Goal: Information Seeking & Learning: Learn about a topic

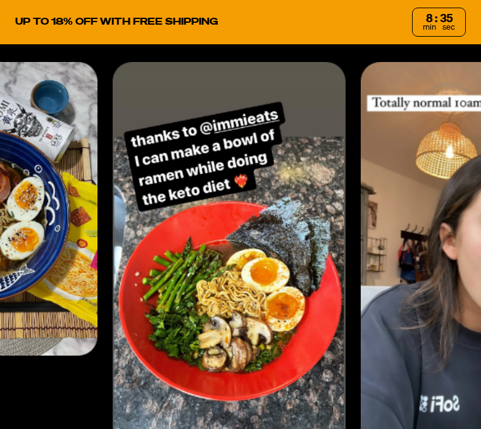
scroll to position [4628, 0]
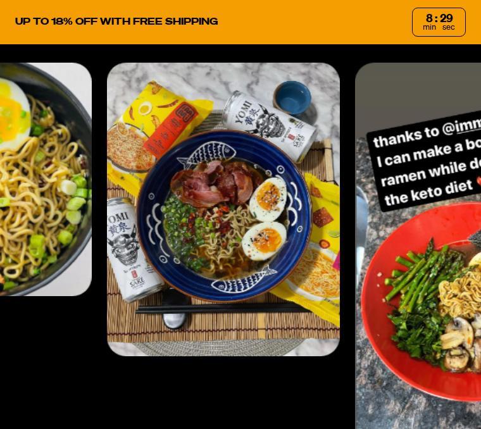
click at [243, 237] on img "2 of 4" at bounding box center [223, 210] width 233 height 294
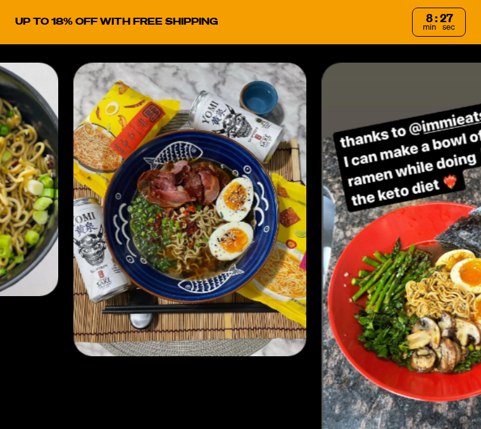
click at [216, 241] on img "2 of 4" at bounding box center [189, 210] width 233 height 294
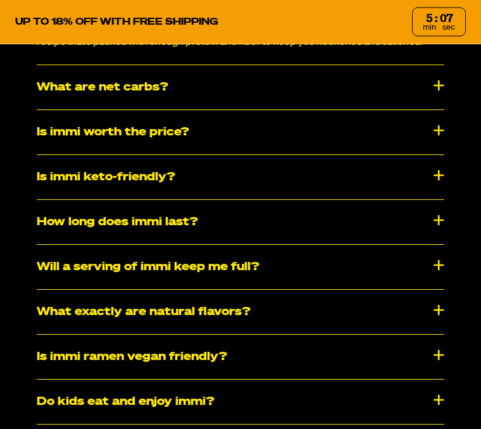
scroll to position [7109, 0]
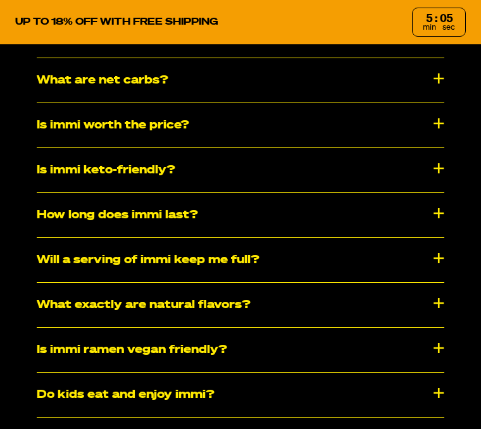
click at [437, 210] on div "How long does immi last?" at bounding box center [241, 215] width 408 height 44
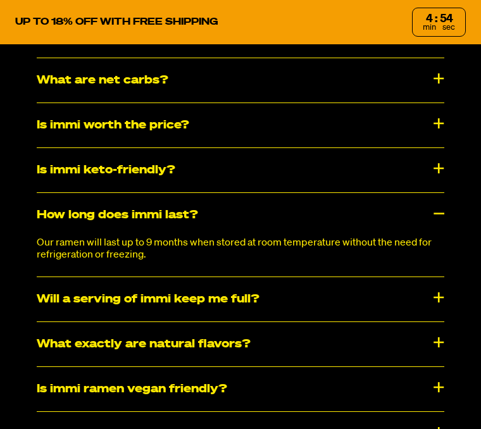
click at [441, 308] on div "Will a serving of immi keep me full?" at bounding box center [241, 299] width 408 height 44
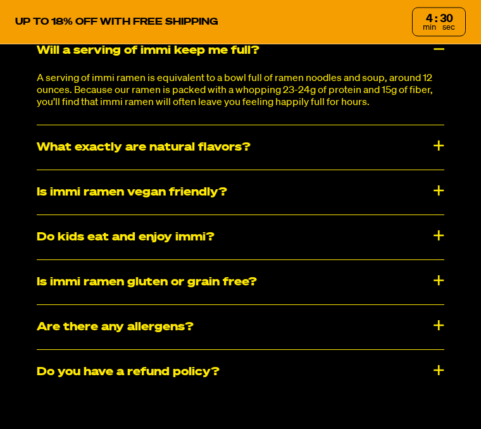
scroll to position [7358, 0]
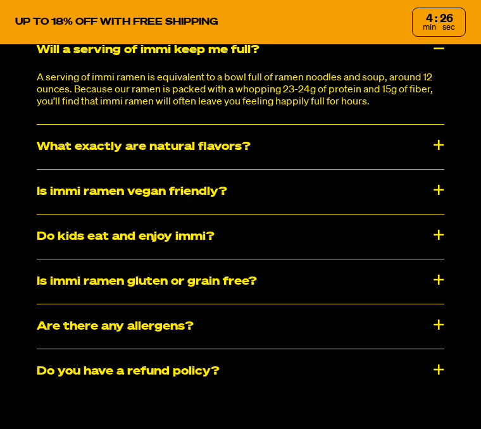
click at [442, 282] on div "Is immi ramen gluten or grain free?" at bounding box center [241, 282] width 408 height 44
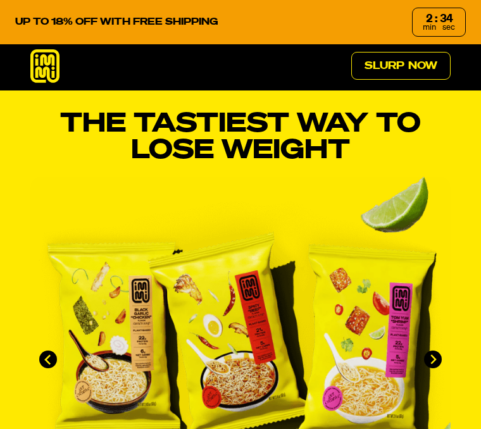
scroll to position [0, 0]
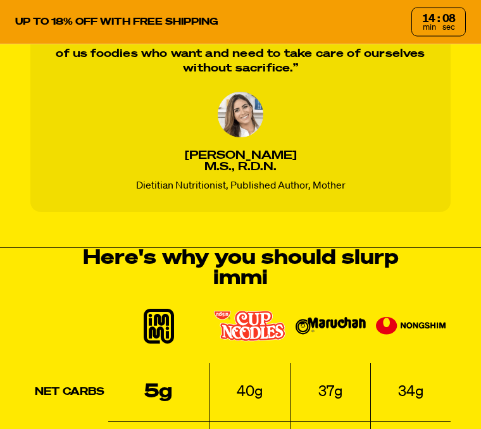
scroll to position [1353, 0]
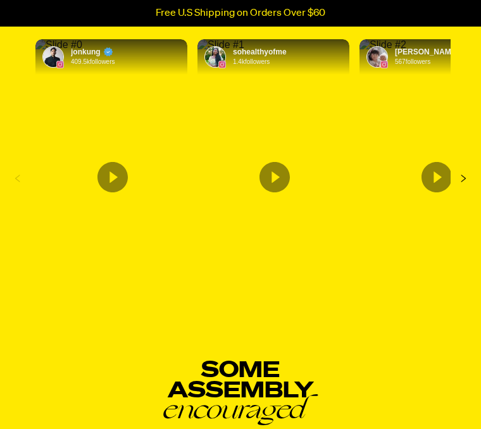
scroll to position [4261, 0]
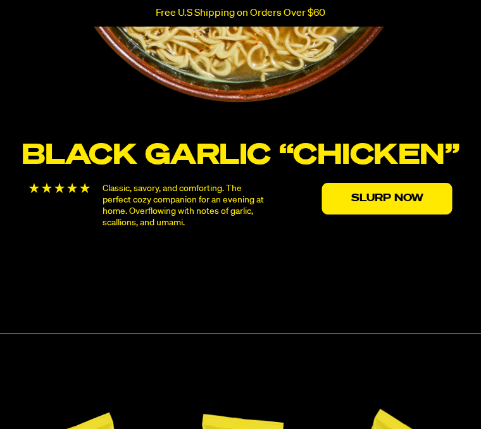
scroll to position [2149, 0]
